Goal: Transaction & Acquisition: Purchase product/service

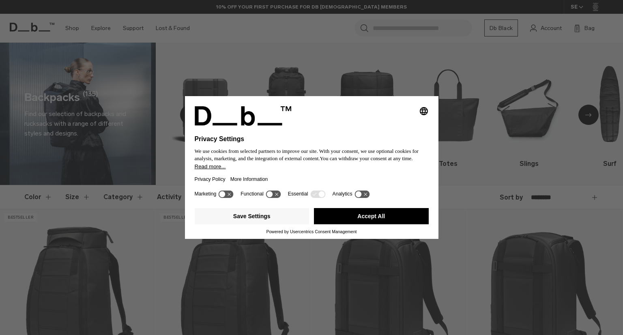
click at [337, 211] on button "Accept All" at bounding box center [371, 216] width 115 height 16
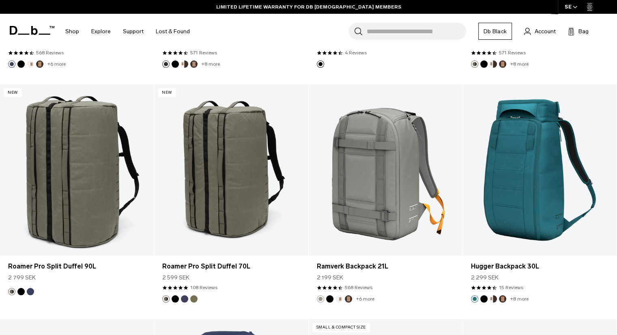
scroll to position [2001, 0]
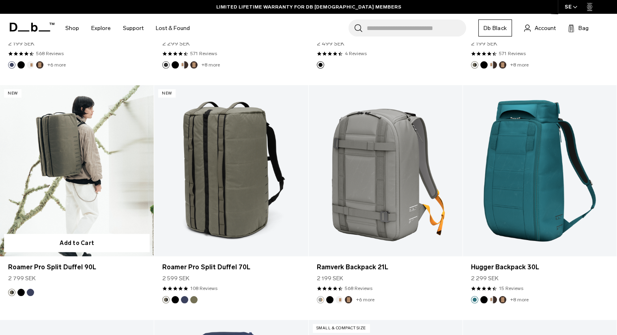
click at [110, 148] on link "Roamer Pro Split Duffel 90L" at bounding box center [77, 170] width 154 height 171
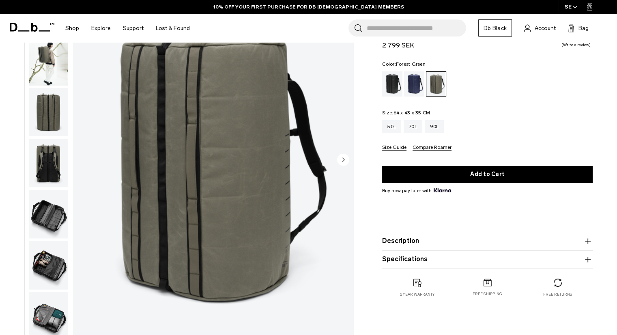
scroll to position [71, 0]
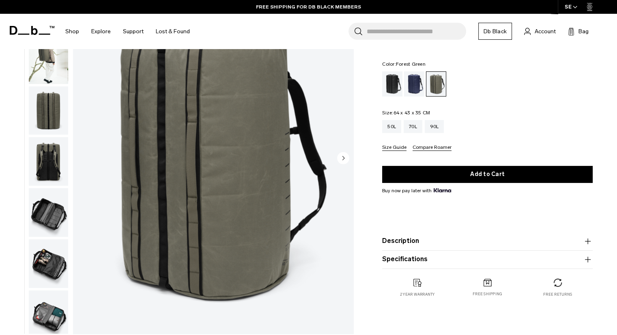
click at [38, 263] on img "button" at bounding box center [48, 263] width 39 height 49
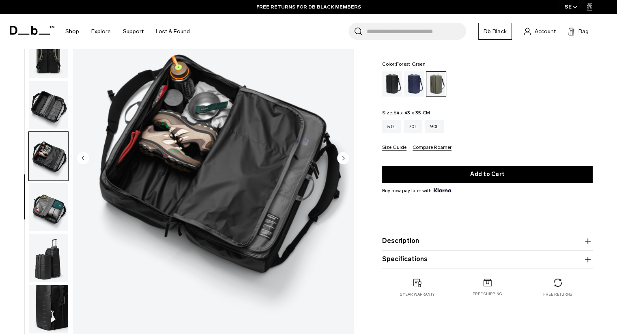
scroll to position [0, 0]
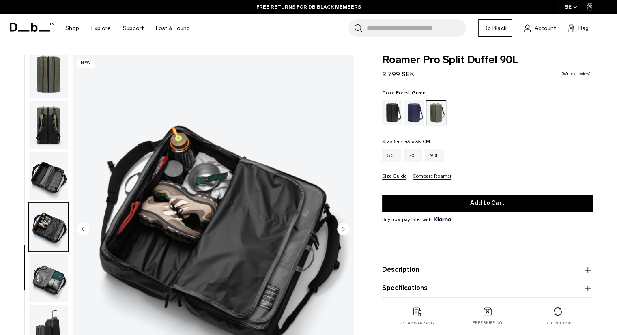
click at [50, 83] on img "button" at bounding box center [48, 74] width 39 height 49
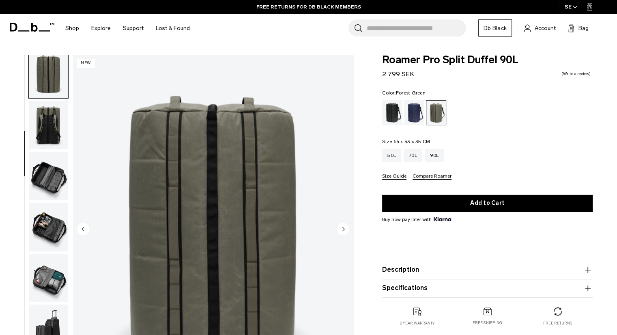
scroll to position [102, 0]
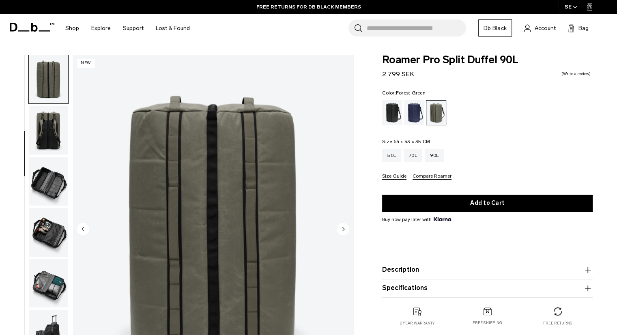
click at [45, 111] on img "button" at bounding box center [48, 130] width 39 height 49
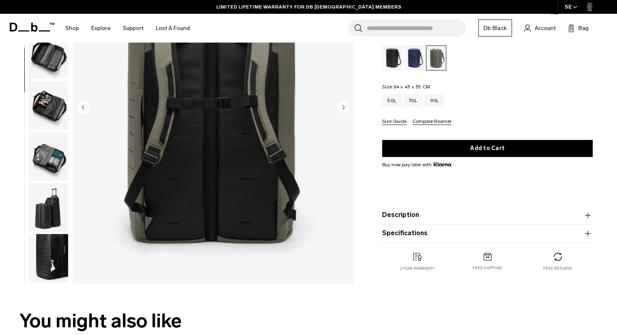
scroll to position [129, 0]
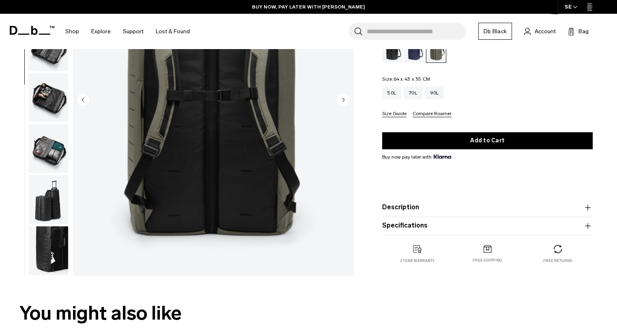
click at [47, 212] on img "button" at bounding box center [48, 199] width 39 height 49
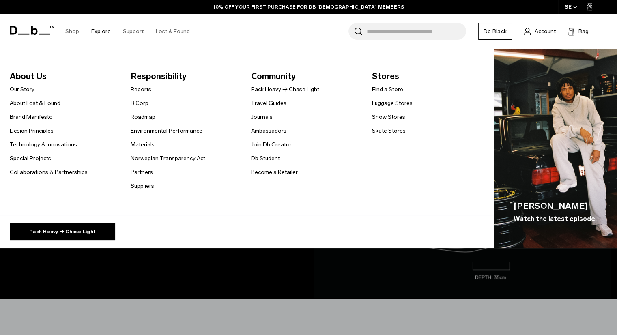
scroll to position [712, 0]
